Goal: Information Seeking & Learning: Learn about a topic

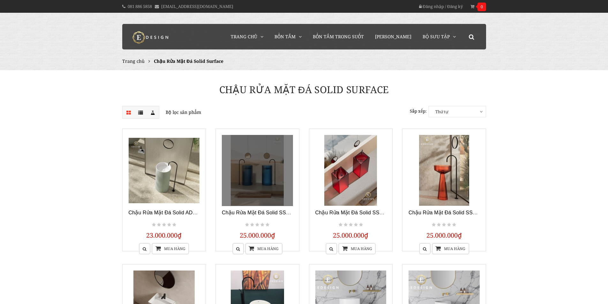
click at [244, 173] on link at bounding box center [257, 170] width 71 height 71
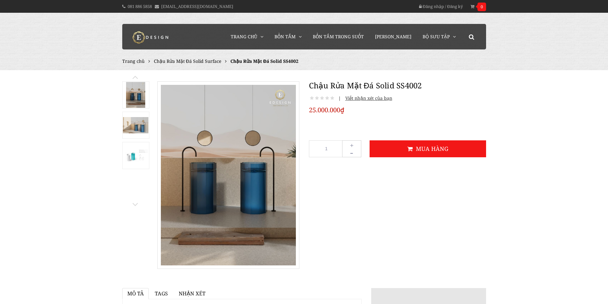
click at [142, 157] on img at bounding box center [136, 156] width 26 height 16
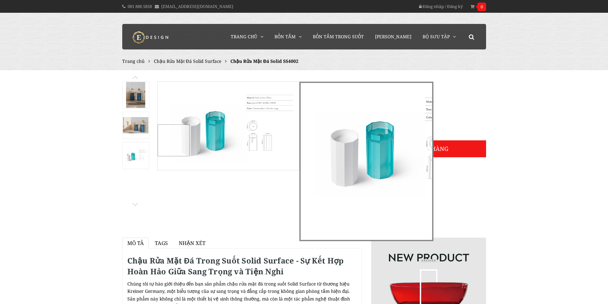
click at [259, 140] on div at bounding box center [225, 123] width 135 height 82
click at [279, 160] on div at bounding box center [225, 123] width 135 height 82
drag, startPoint x: 174, startPoint y: 87, endPoint x: 270, endPoint y: 93, distance: 96.3
click at [270, 93] on div at bounding box center [225, 123] width 135 height 82
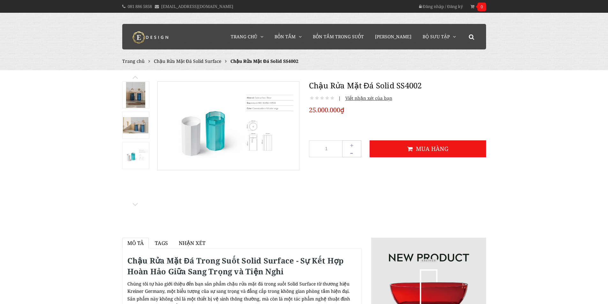
click at [140, 156] on img at bounding box center [136, 156] width 26 height 16
click at [136, 97] on img at bounding box center [135, 95] width 19 height 26
